Goal: Task Accomplishment & Management: Manage account settings

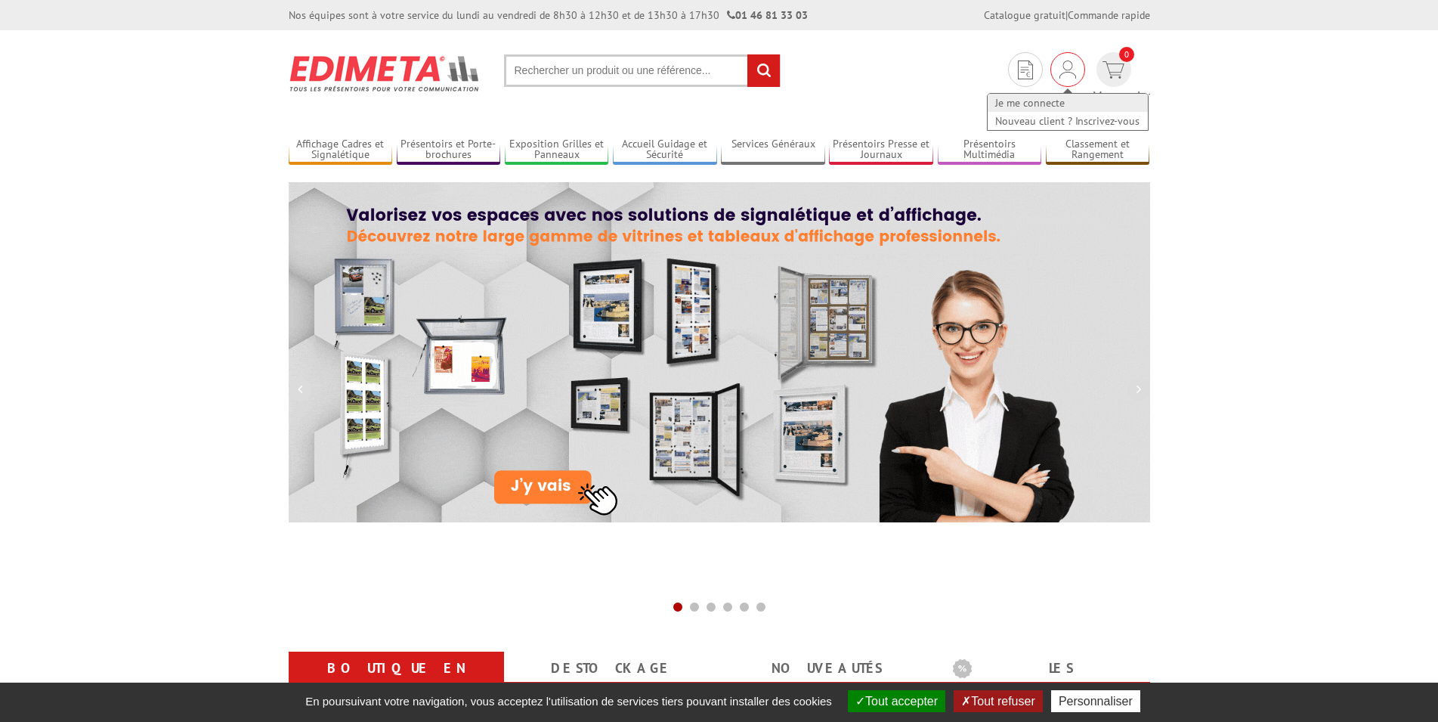
click at [999, 97] on link "Je me connecte" at bounding box center [1068, 103] width 160 height 18
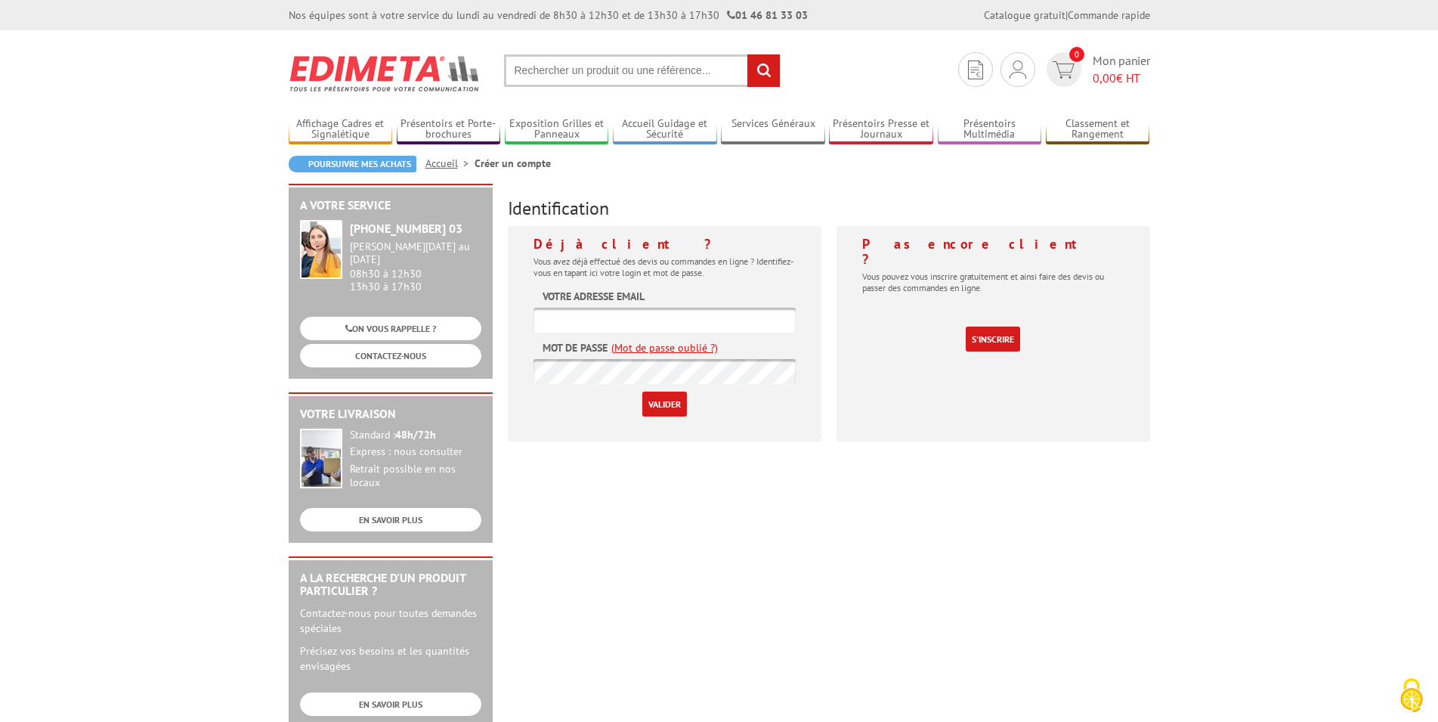
click at [661, 323] on input "text" at bounding box center [665, 320] width 262 height 25
type input "[EMAIL_ADDRESS][DOMAIN_NAME]"
click at [661, 395] on input "Valider" at bounding box center [664, 403] width 45 height 25
